Goal: Transaction & Acquisition: Download file/media

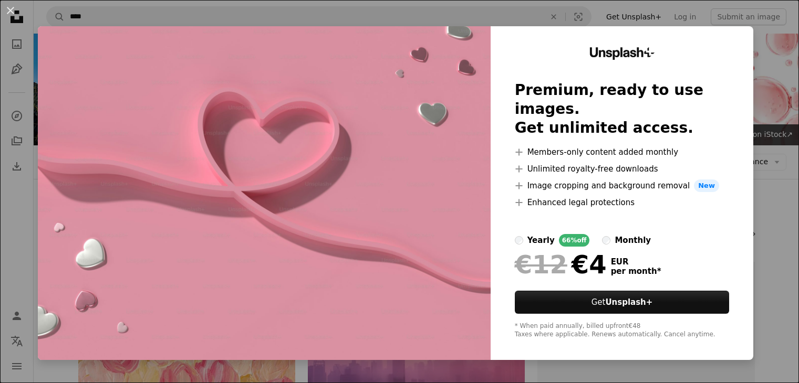
scroll to position [3950, 0]
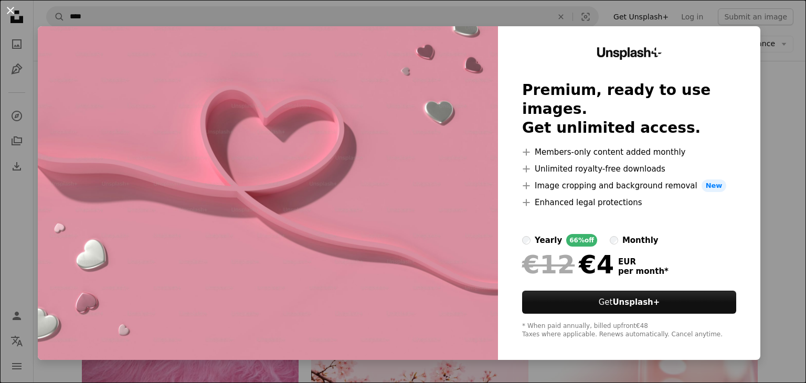
click at [13, 12] on button "An X shape" at bounding box center [10, 10] width 13 height 13
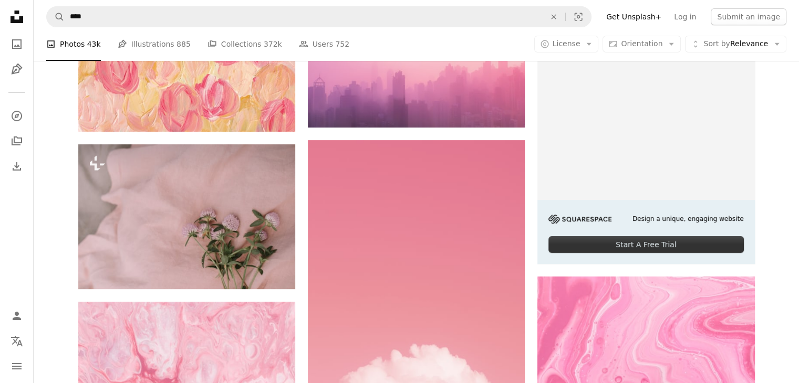
scroll to position [0, 0]
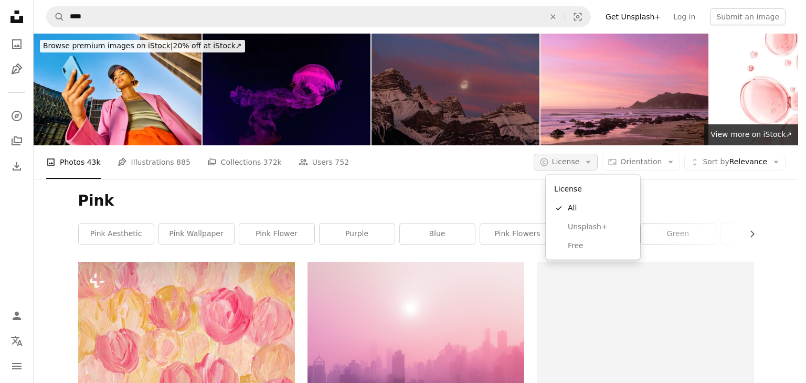
click at [549, 160] on icon "A copyright icon ©" at bounding box center [544, 161] width 9 height 9
click at [575, 248] on span "Free" at bounding box center [600, 246] width 64 height 10
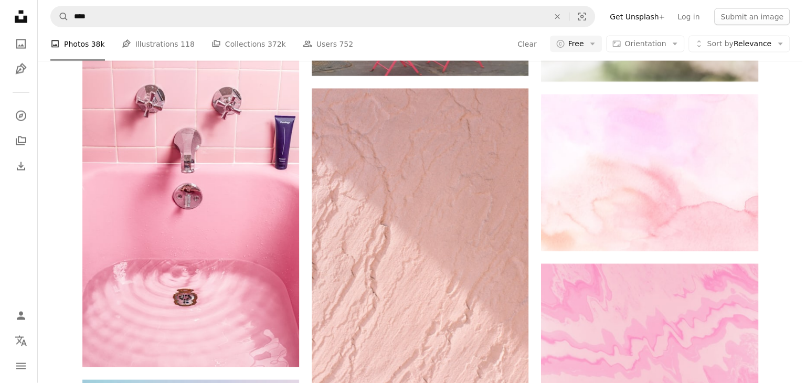
scroll to position [6142, 0]
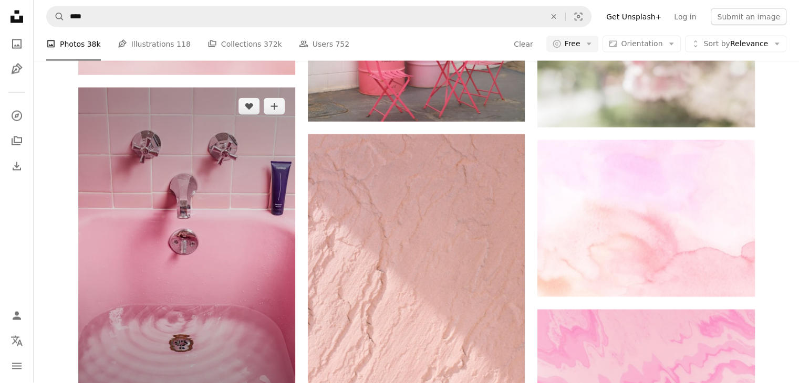
click at [250, 204] on img at bounding box center [186, 250] width 217 height 325
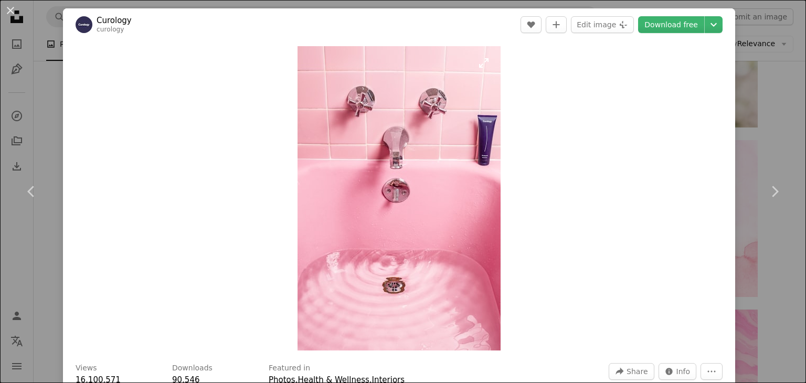
click at [472, 135] on img "Zoom in on this image" at bounding box center [399, 198] width 203 height 304
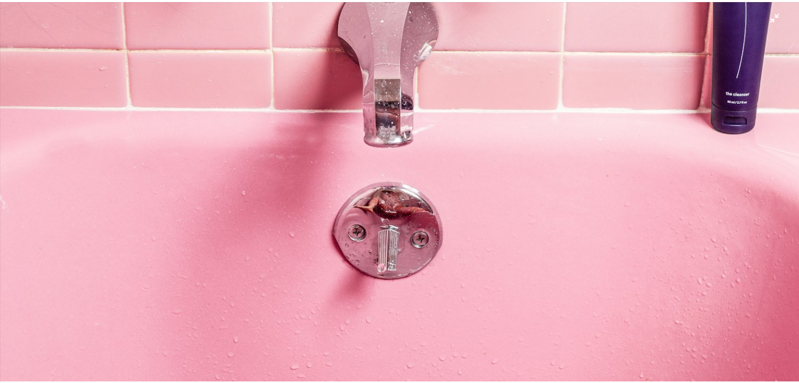
scroll to position [191, 0]
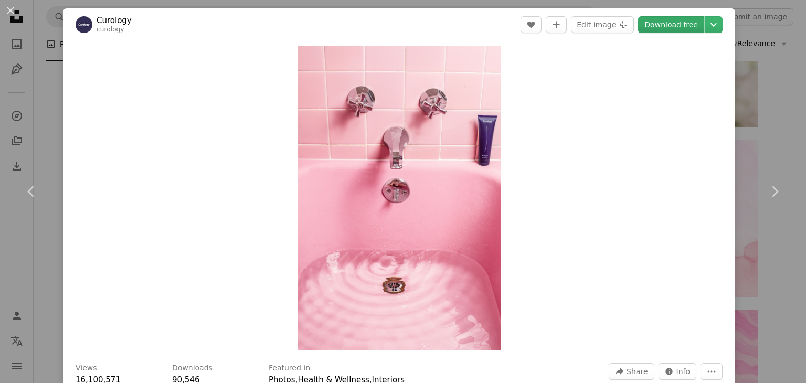
click at [674, 25] on link "Download free" at bounding box center [671, 24] width 66 height 17
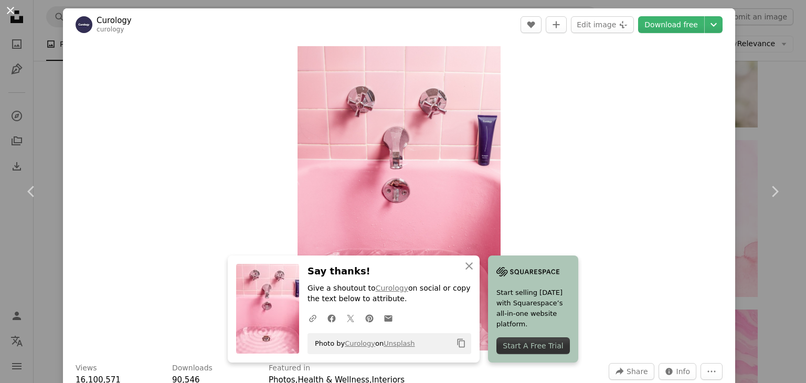
click at [13, 15] on button "An X shape" at bounding box center [10, 10] width 13 height 13
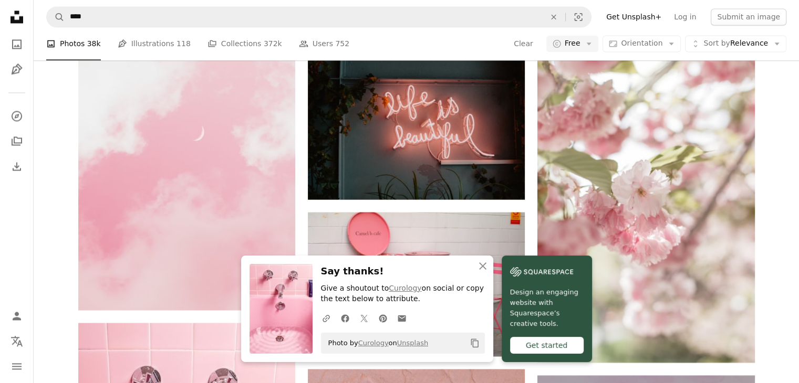
scroll to position [5880, 0]
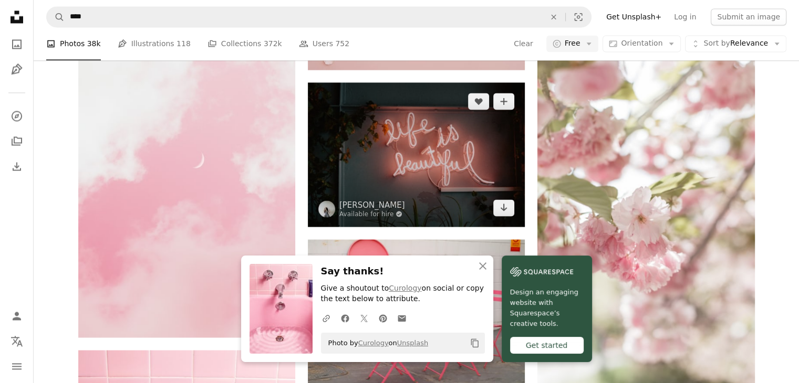
click at [349, 150] on img at bounding box center [416, 154] width 217 height 144
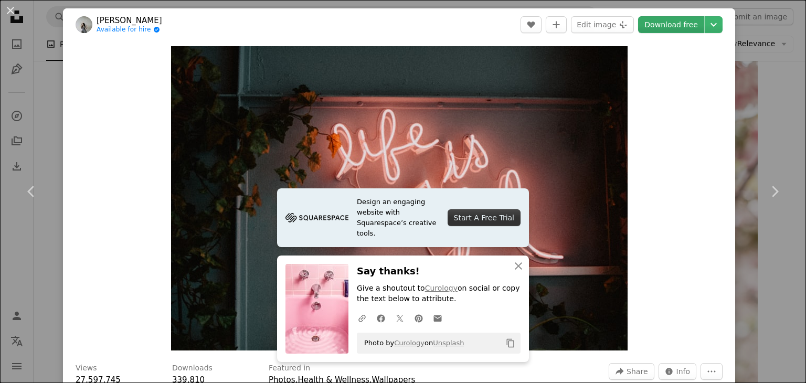
click at [671, 27] on link "Download free" at bounding box center [671, 24] width 66 height 17
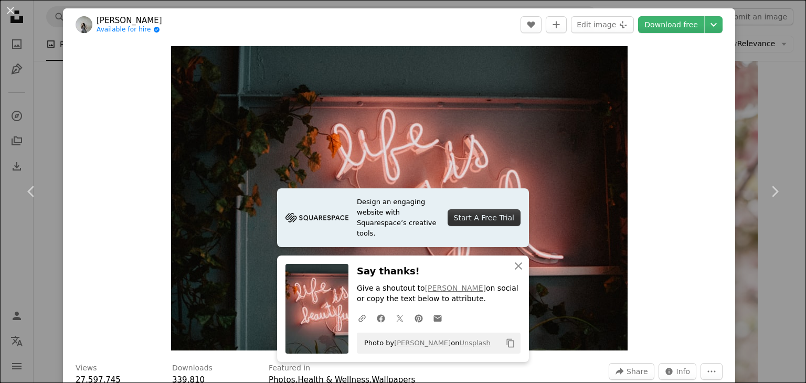
click at [9, 7] on button "An X shape" at bounding box center [10, 10] width 13 height 13
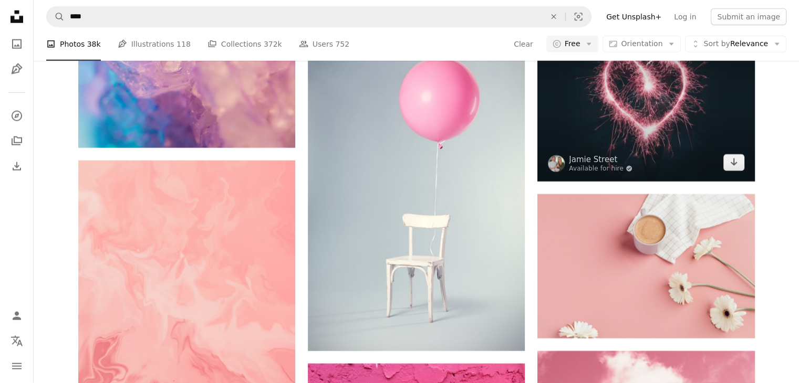
scroll to position [6772, 0]
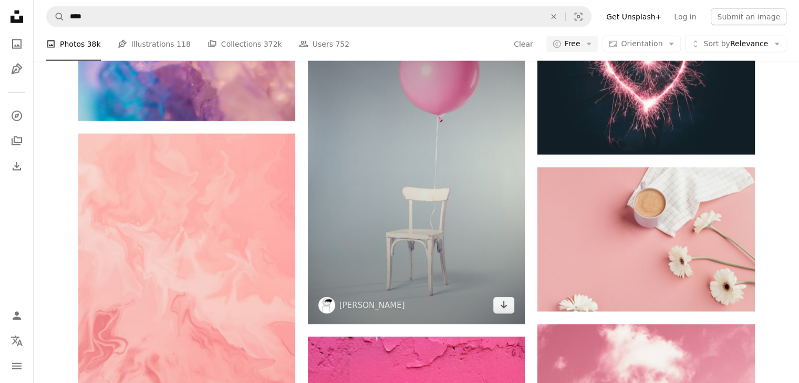
click at [404, 164] on img at bounding box center [416, 161] width 217 height 325
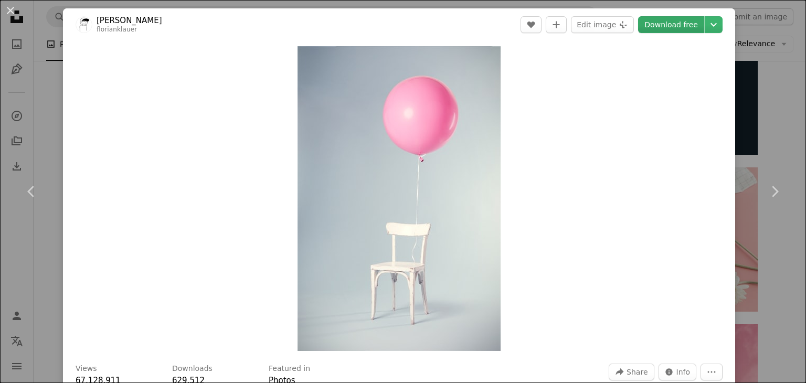
click at [680, 25] on link "Download free" at bounding box center [671, 24] width 66 height 17
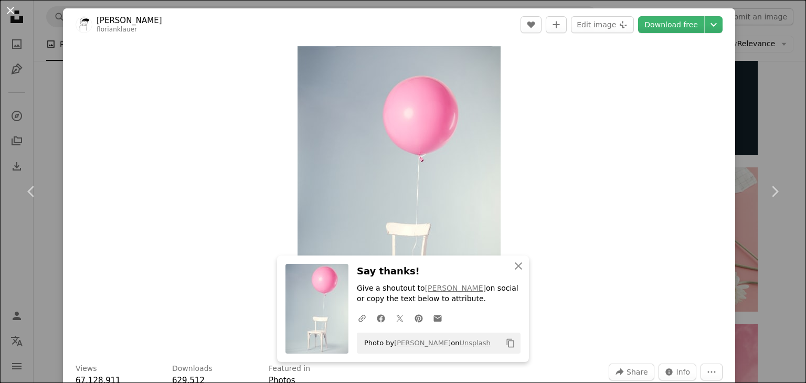
click at [4, 12] on button "An X shape" at bounding box center [10, 10] width 13 height 13
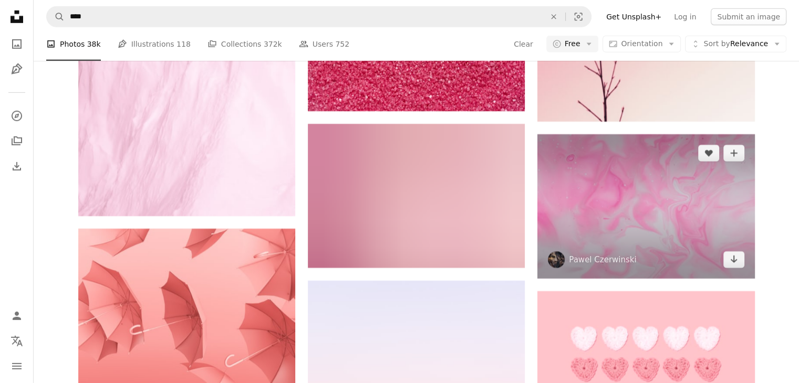
scroll to position [7297, 0]
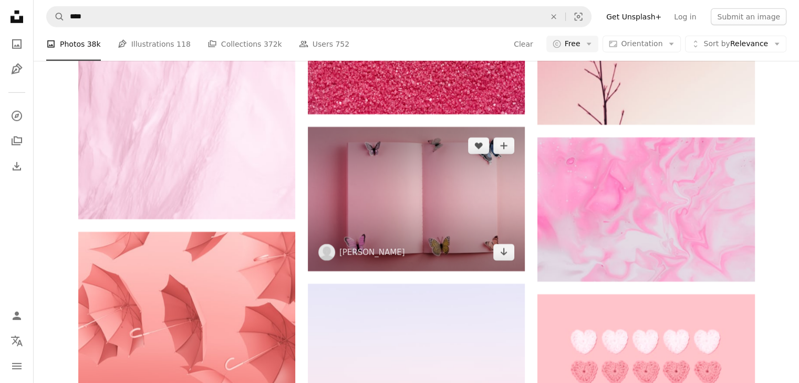
click at [477, 195] on img at bounding box center [416, 199] width 217 height 144
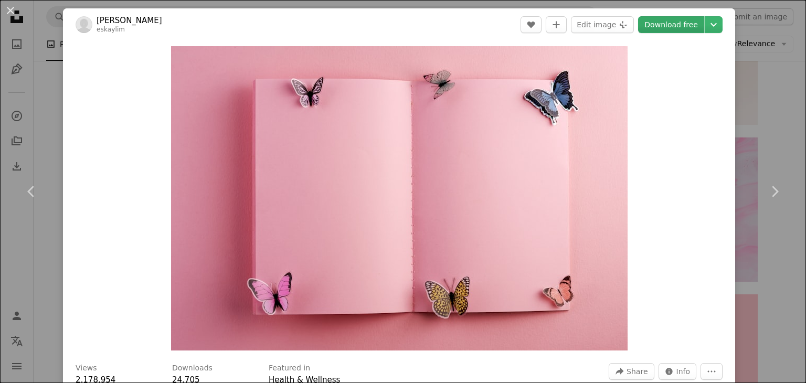
click at [682, 27] on link "Download free" at bounding box center [671, 24] width 66 height 17
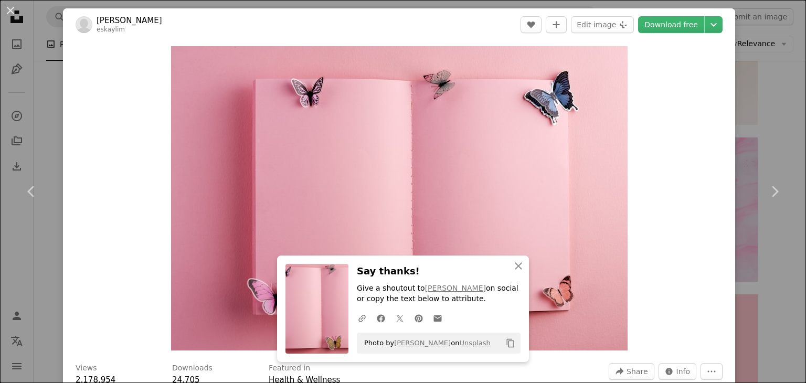
drag, startPoint x: 9, startPoint y: 11, endPoint x: 25, endPoint y: 20, distance: 18.4
click at [9, 11] on button "An X shape" at bounding box center [10, 10] width 13 height 13
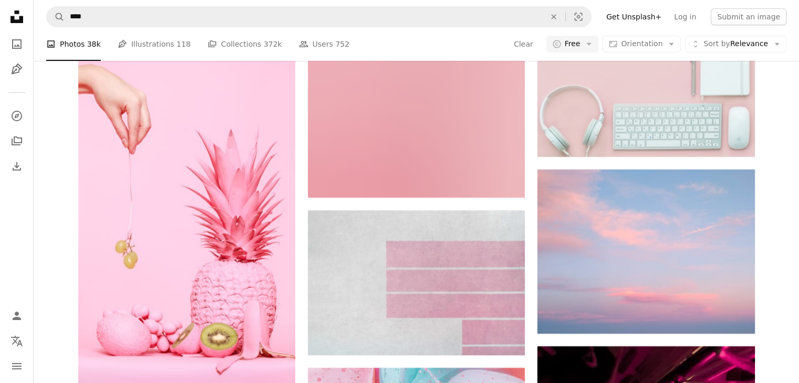
scroll to position [11970, 0]
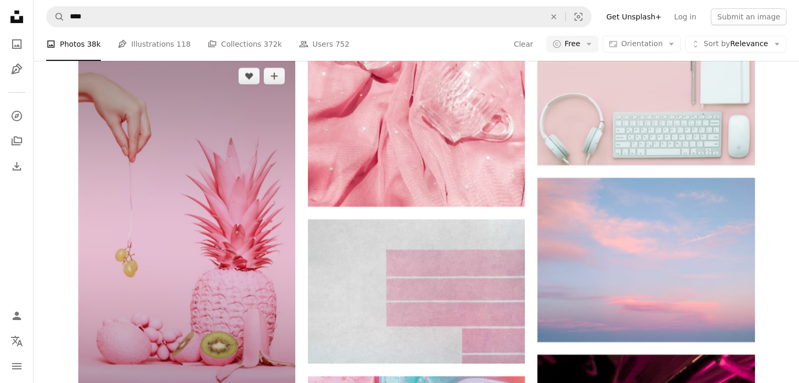
click at [201, 237] on img at bounding box center [186, 244] width 217 height 375
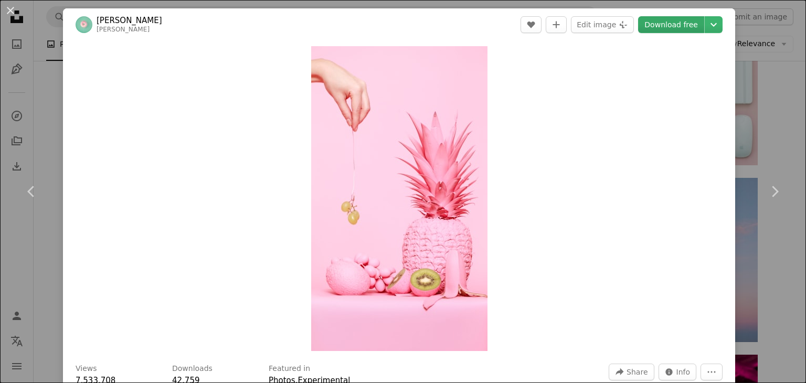
click at [655, 29] on link "Download free" at bounding box center [671, 24] width 66 height 17
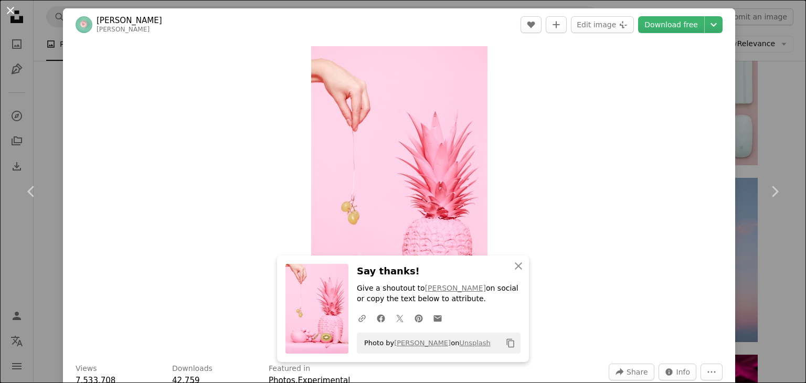
click at [16, 14] on button "An X shape" at bounding box center [10, 10] width 13 height 13
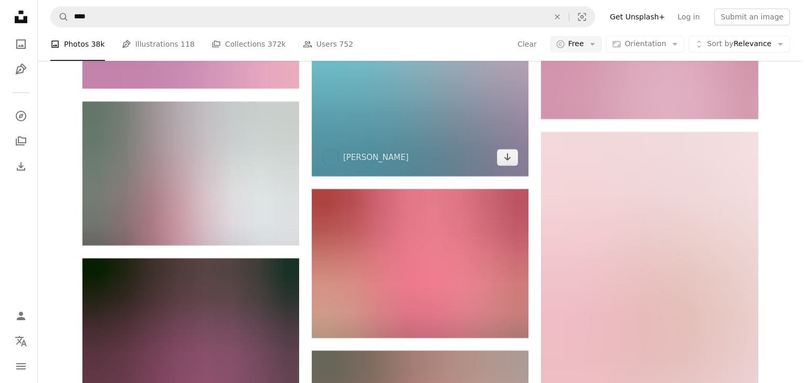
scroll to position [12757, 0]
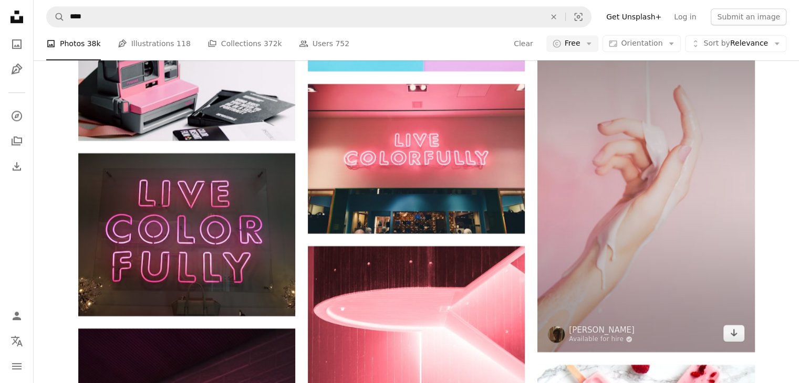
click at [671, 150] on img at bounding box center [645, 189] width 217 height 325
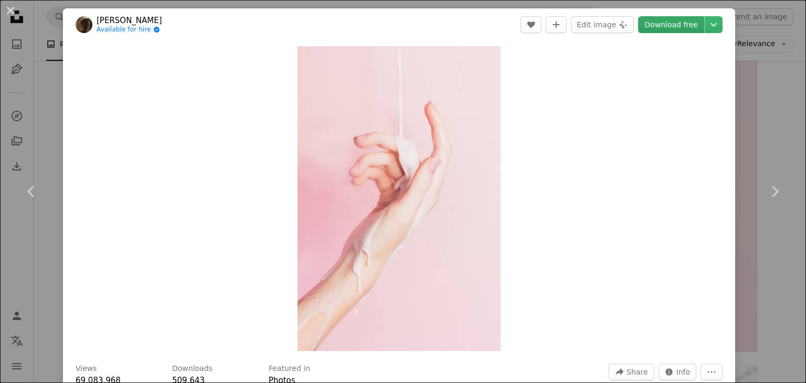
click at [670, 20] on link "Download free" at bounding box center [671, 24] width 66 height 17
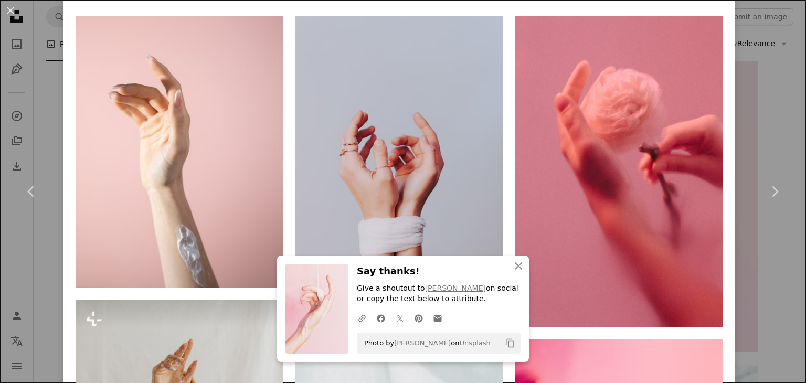
scroll to position [787, 0]
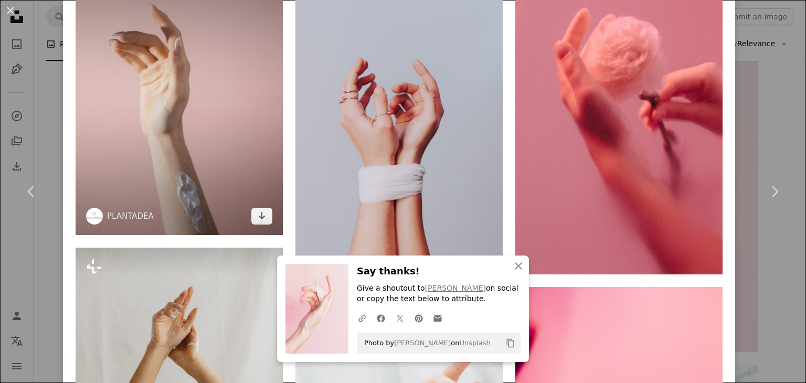
click at [207, 120] on img at bounding box center [179, 98] width 207 height 271
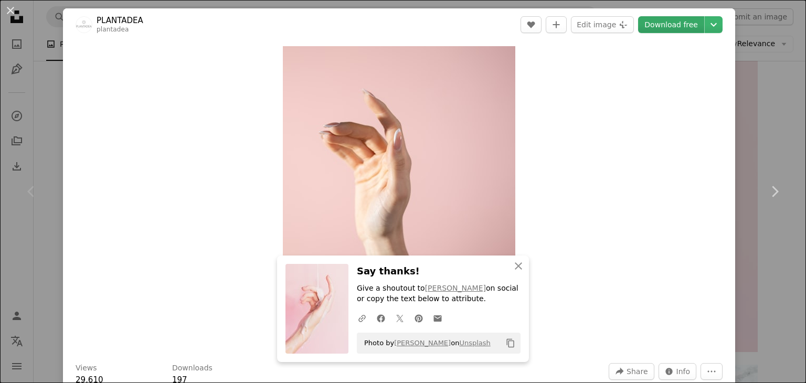
click at [680, 25] on link "Download free" at bounding box center [671, 24] width 66 height 17
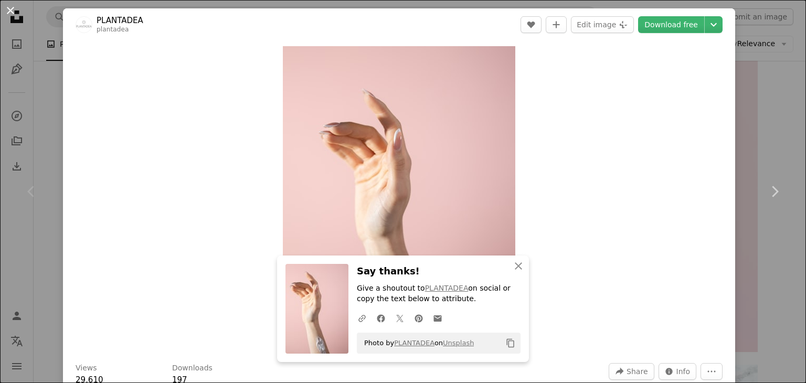
click at [11, 9] on button "An X shape" at bounding box center [10, 10] width 13 height 13
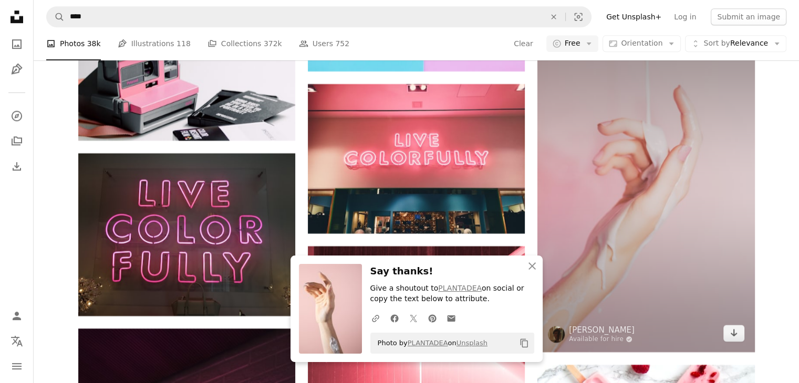
click at [608, 164] on img at bounding box center [645, 189] width 217 height 325
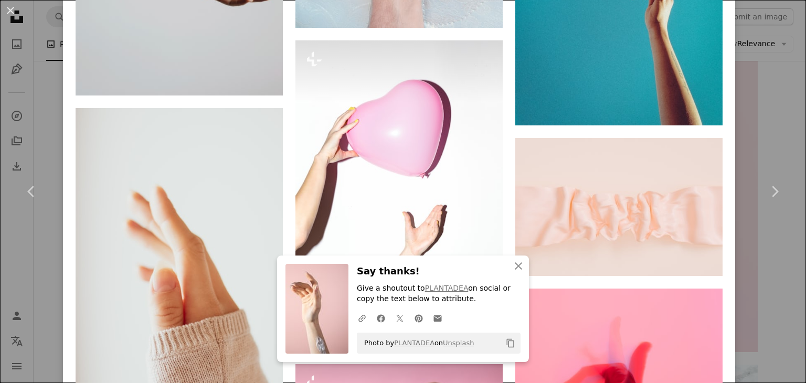
scroll to position [2572, 0]
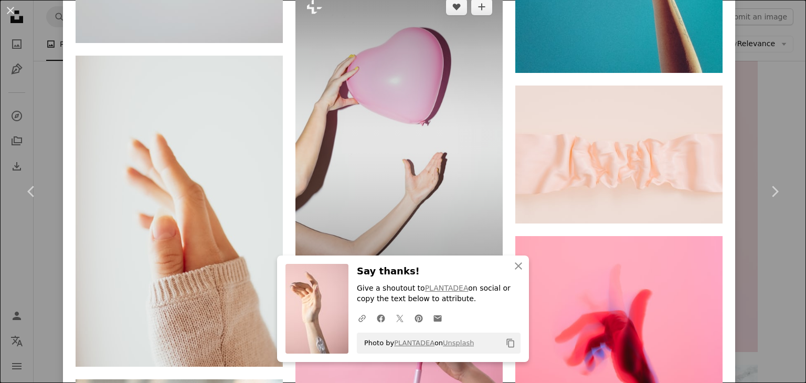
click at [363, 149] on img at bounding box center [399, 143] width 207 height 311
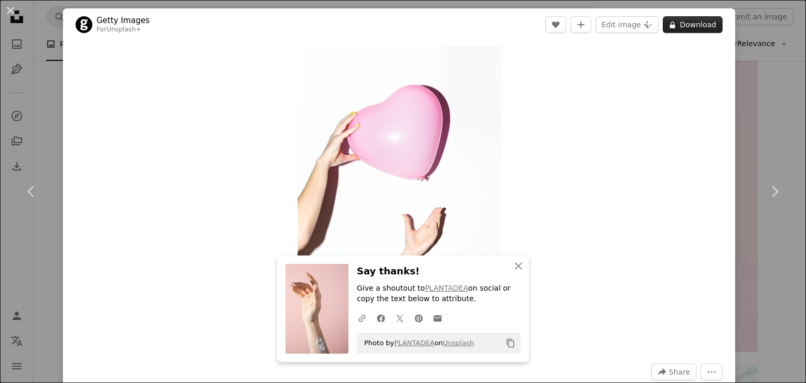
click at [673, 26] on button "A lock Download" at bounding box center [693, 24] width 60 height 17
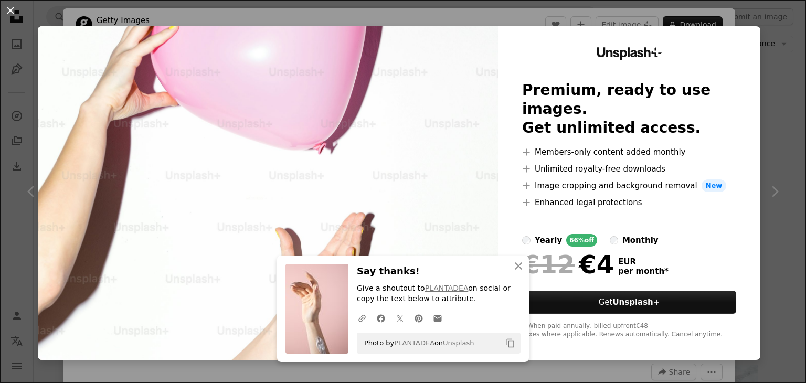
click at [6, 15] on button "An X shape" at bounding box center [10, 10] width 13 height 13
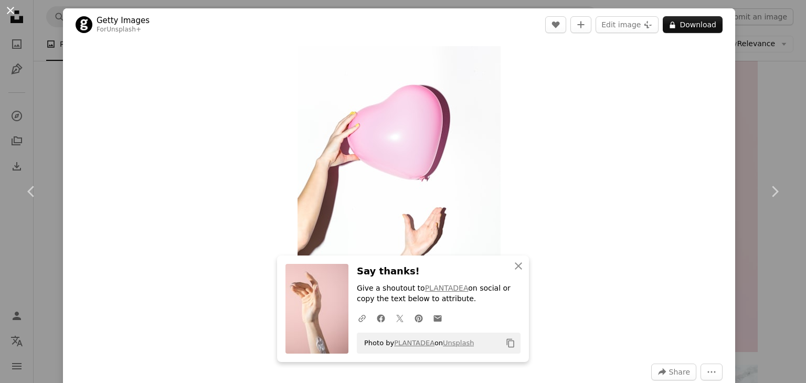
click at [10, 14] on button "An X shape" at bounding box center [10, 10] width 13 height 13
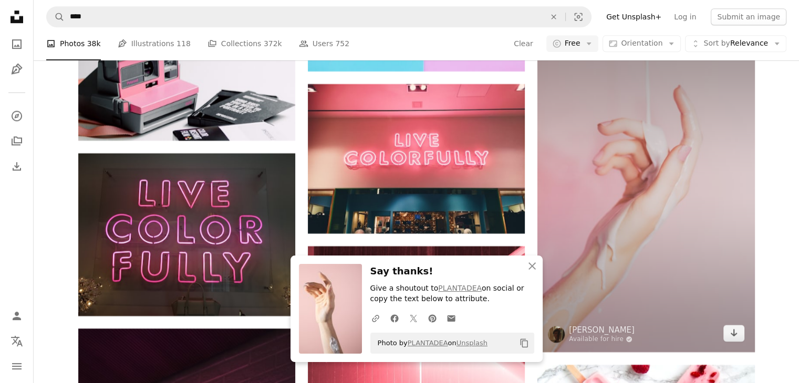
click at [631, 167] on img at bounding box center [645, 189] width 217 height 325
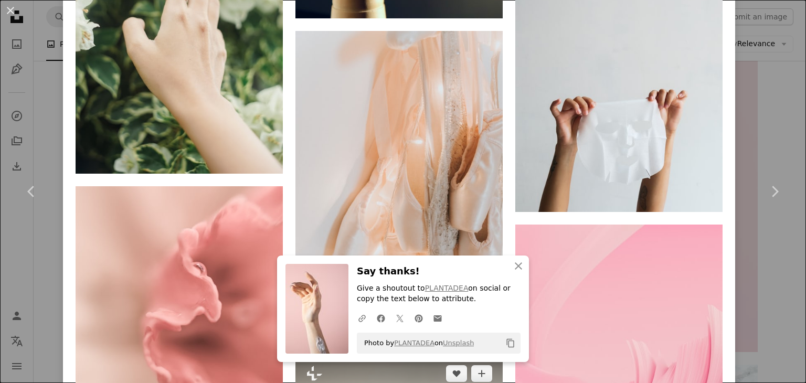
scroll to position [22690, 0]
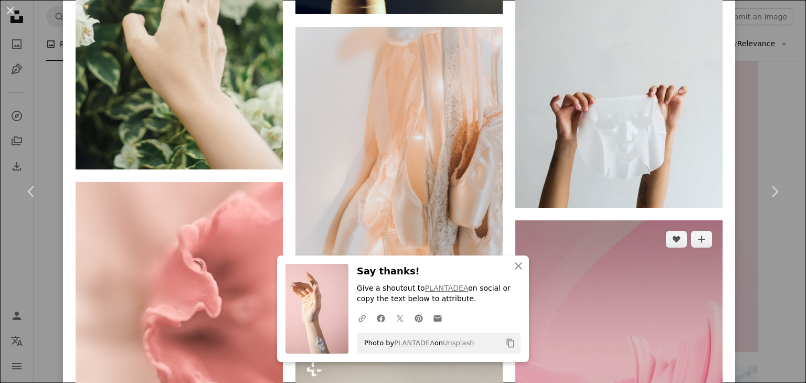
click at [629, 220] on img at bounding box center [619, 375] width 207 height 311
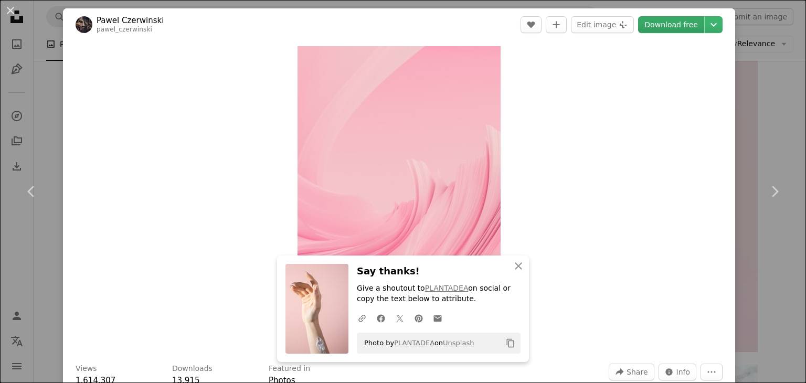
click at [668, 28] on link "Download free" at bounding box center [671, 24] width 66 height 17
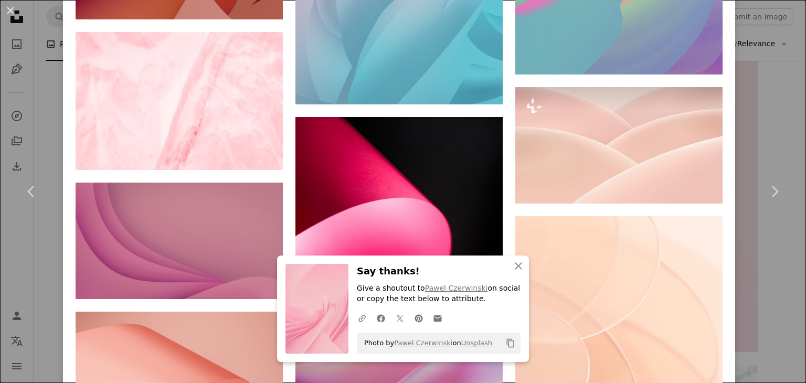
scroll to position [4446, 0]
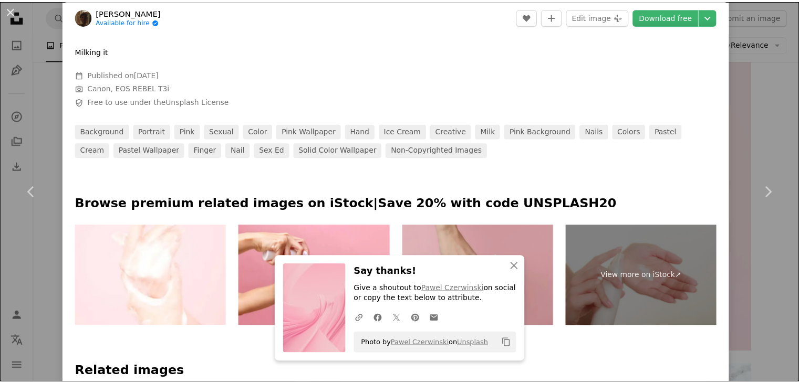
scroll to position [367, 0]
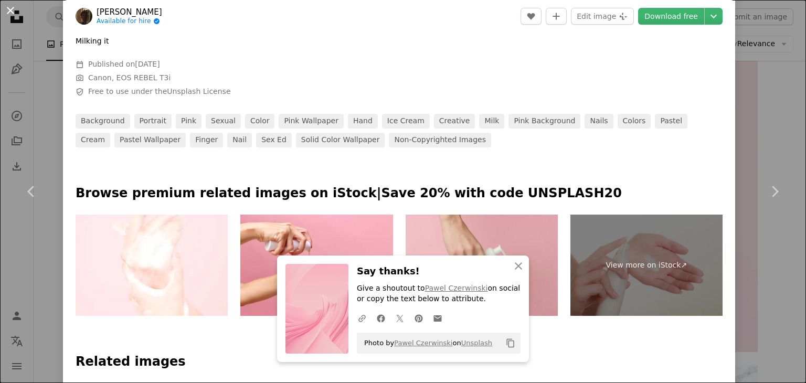
click at [7, 13] on button "An X shape" at bounding box center [10, 10] width 13 height 13
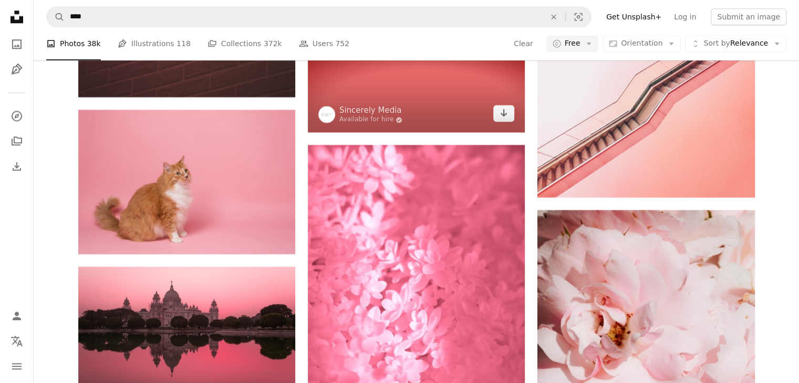
scroll to position [13125, 0]
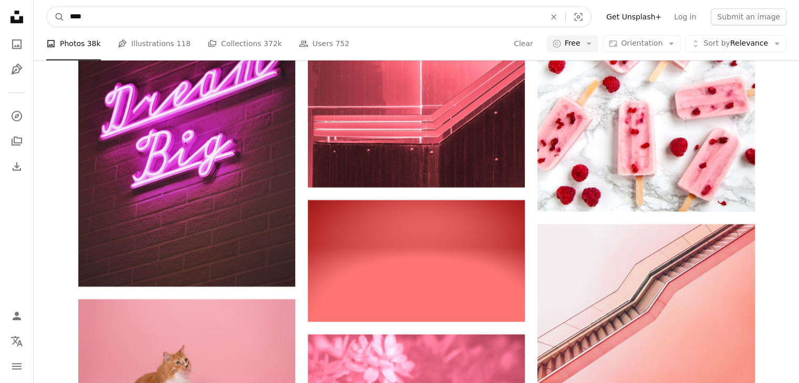
click at [233, 26] on input "****" at bounding box center [303, 17] width 477 height 20
type input "*********"
click button "A magnifying glass" at bounding box center [56, 17] width 18 height 20
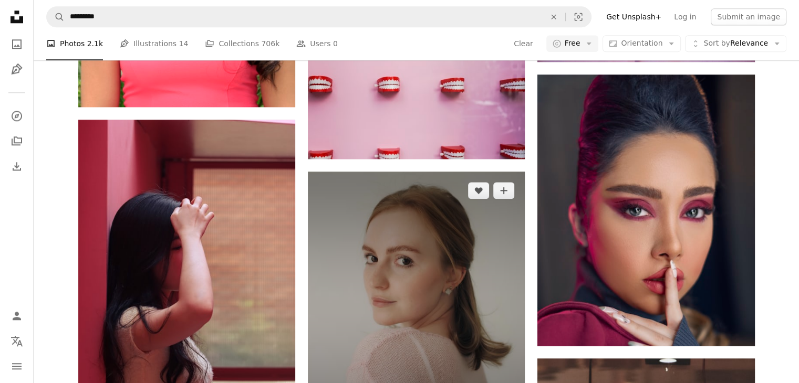
scroll to position [1155, 0]
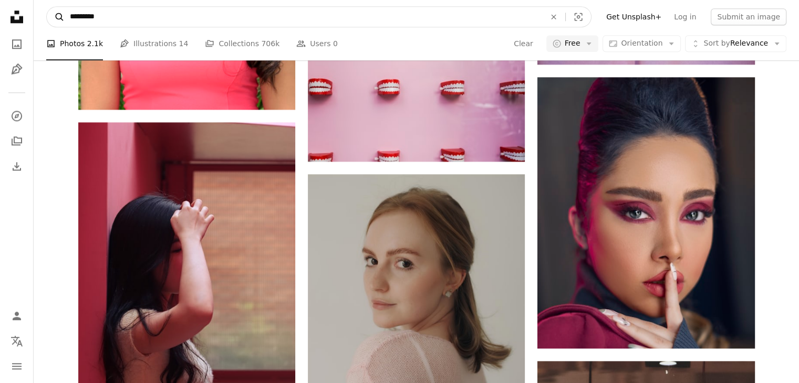
drag, startPoint x: 86, startPoint y: 19, endPoint x: 54, endPoint y: 14, distance: 33.0
click at [54, 14] on form "A magnifying glass ********* An X shape Visual search" at bounding box center [318, 16] width 545 height 21
type input "**********"
click button "A magnifying glass" at bounding box center [56, 17] width 18 height 20
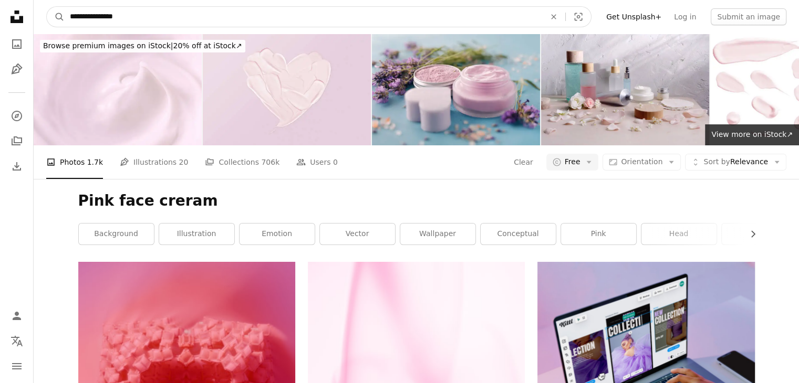
click at [132, 19] on input "**********" at bounding box center [303, 17] width 477 height 20
type input "**********"
click button "A magnifying glass" at bounding box center [56, 17] width 18 height 20
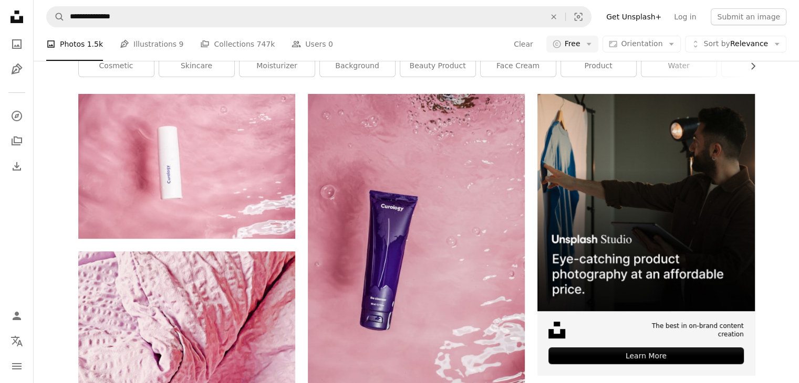
scroll to position [157, 0]
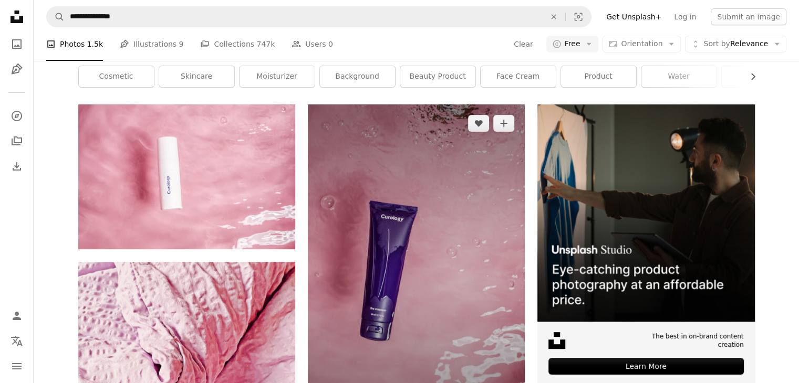
click at [456, 204] on img at bounding box center [416, 266] width 217 height 325
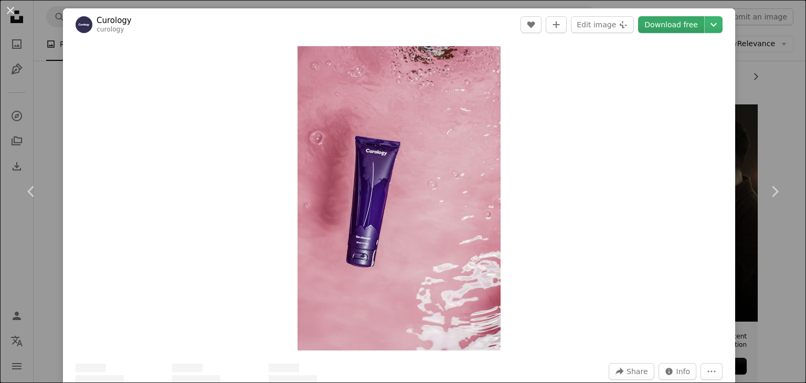
click at [658, 26] on link "Download free" at bounding box center [671, 24] width 66 height 17
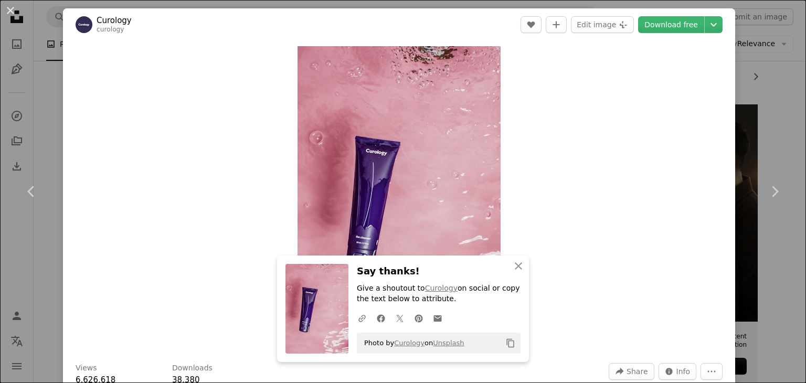
drag, startPoint x: 8, startPoint y: 8, endPoint x: 16, endPoint y: 11, distance: 7.8
click at [8, 8] on button "An X shape" at bounding box center [10, 10] width 13 height 13
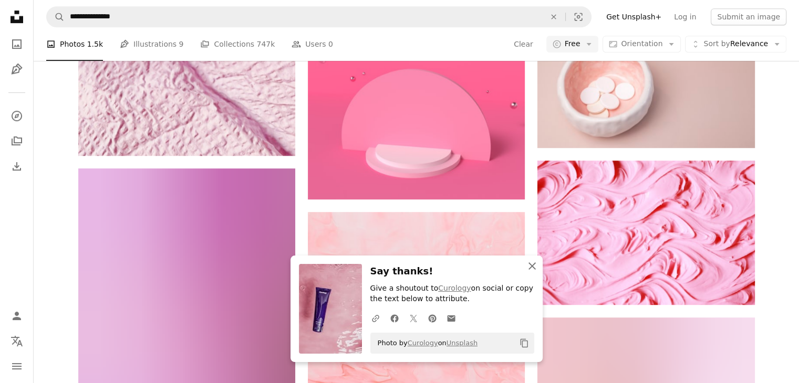
scroll to position [577, 0]
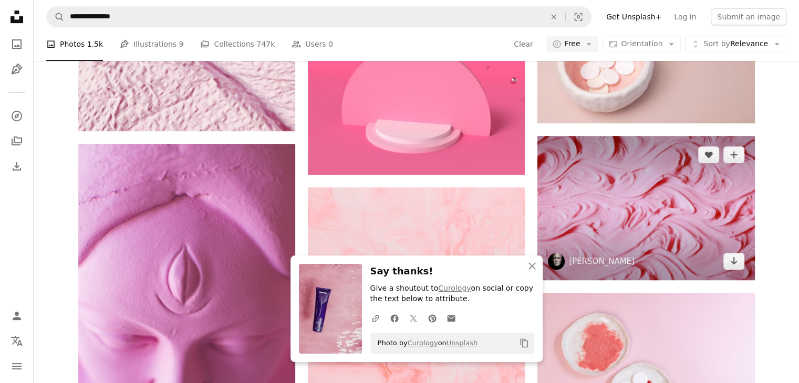
click at [691, 212] on img at bounding box center [645, 208] width 217 height 144
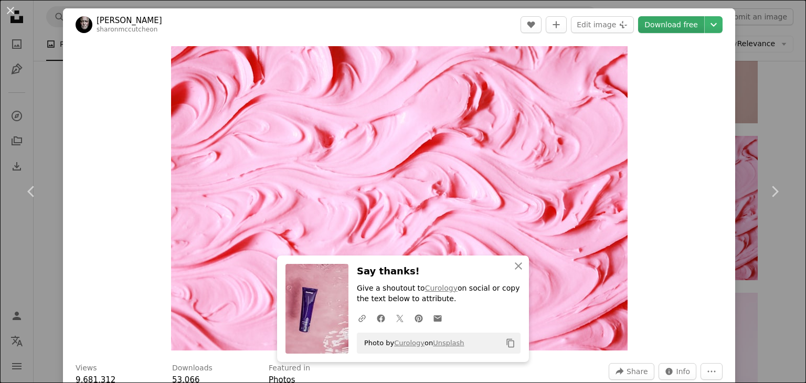
click at [656, 30] on link "Download free" at bounding box center [671, 24] width 66 height 17
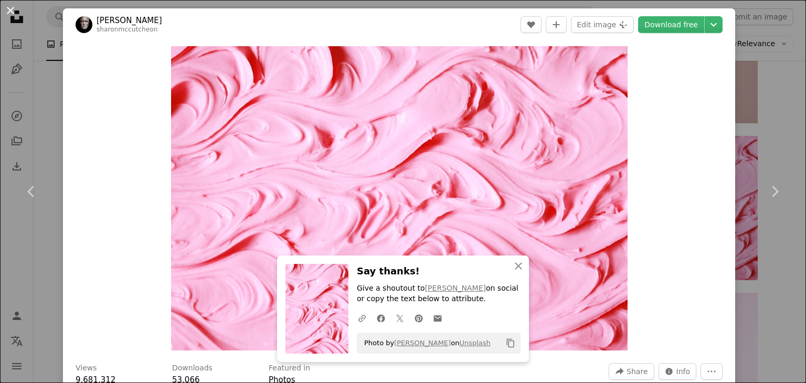
click at [12, 13] on button "An X shape" at bounding box center [10, 10] width 13 height 13
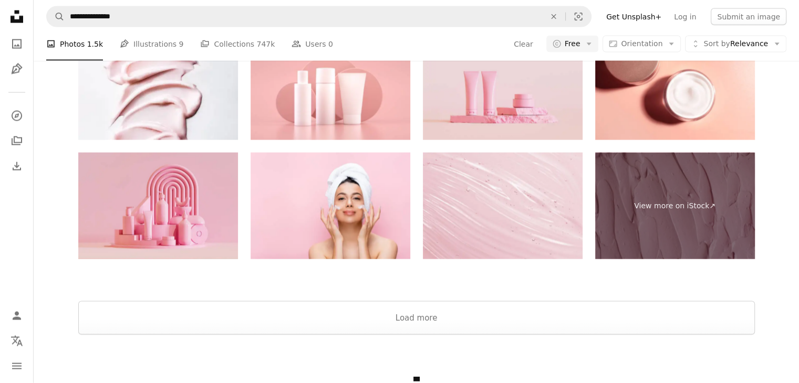
scroll to position [2192, 0]
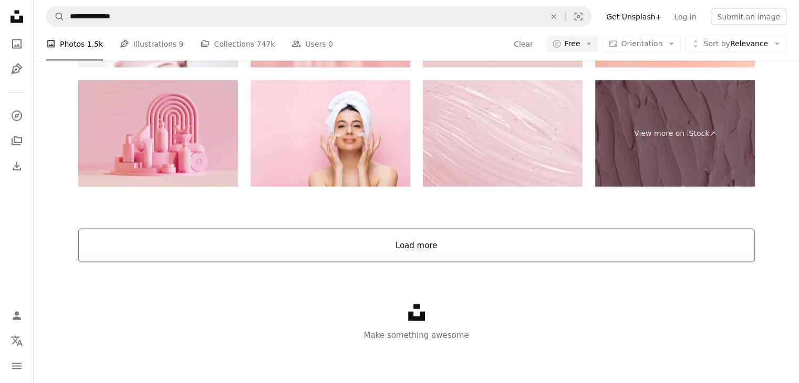
click at [434, 242] on button "Load more" at bounding box center [416, 246] width 676 height 34
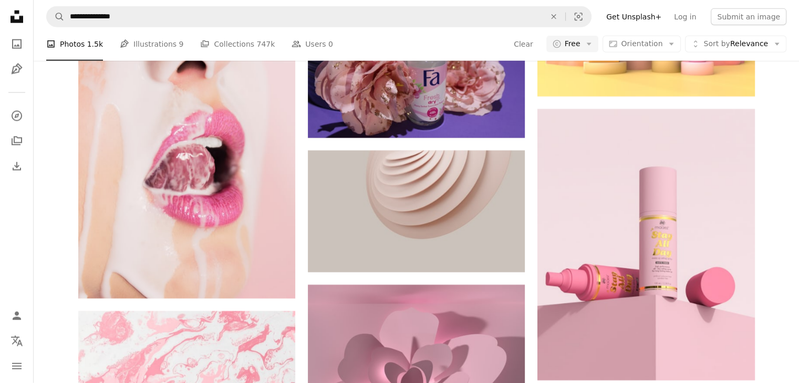
scroll to position [6550, 0]
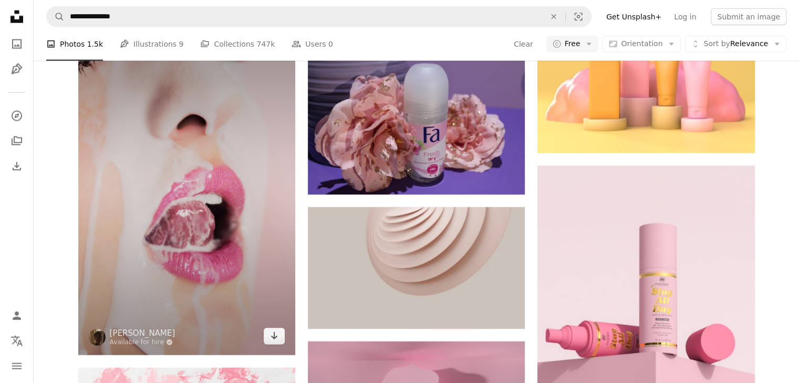
click at [250, 187] on img at bounding box center [186, 192] width 217 height 325
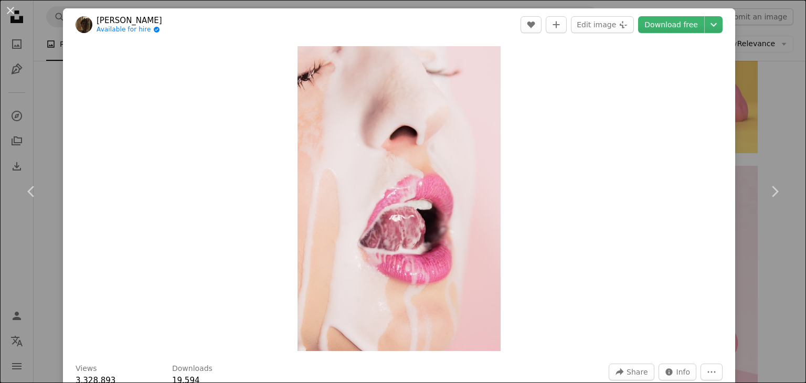
click at [660, 36] on header "[PERSON_NAME] Available for hire A checkmark inside of a circle A heart A plus …" at bounding box center [399, 24] width 673 height 33
click at [660, 29] on link "Download free" at bounding box center [671, 24] width 66 height 17
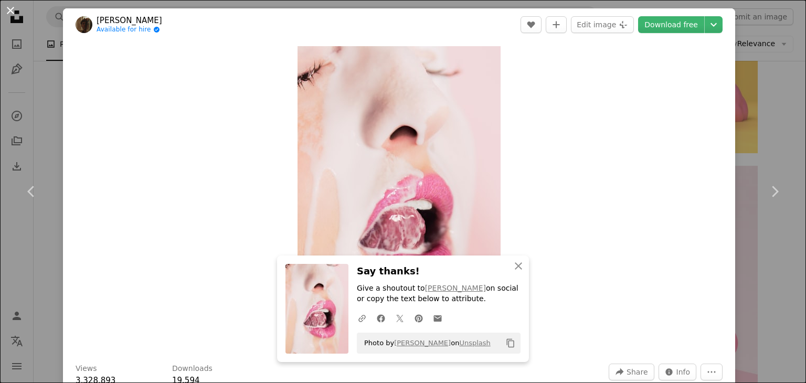
click at [7, 7] on button "An X shape" at bounding box center [10, 10] width 13 height 13
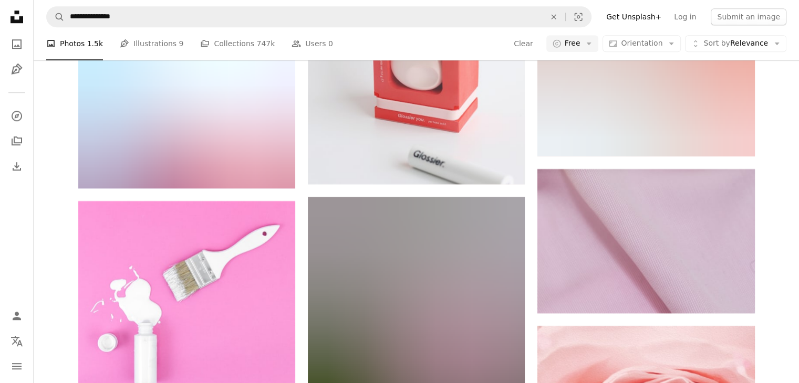
scroll to position [21197, 0]
